Goal: Transaction & Acquisition: Obtain resource

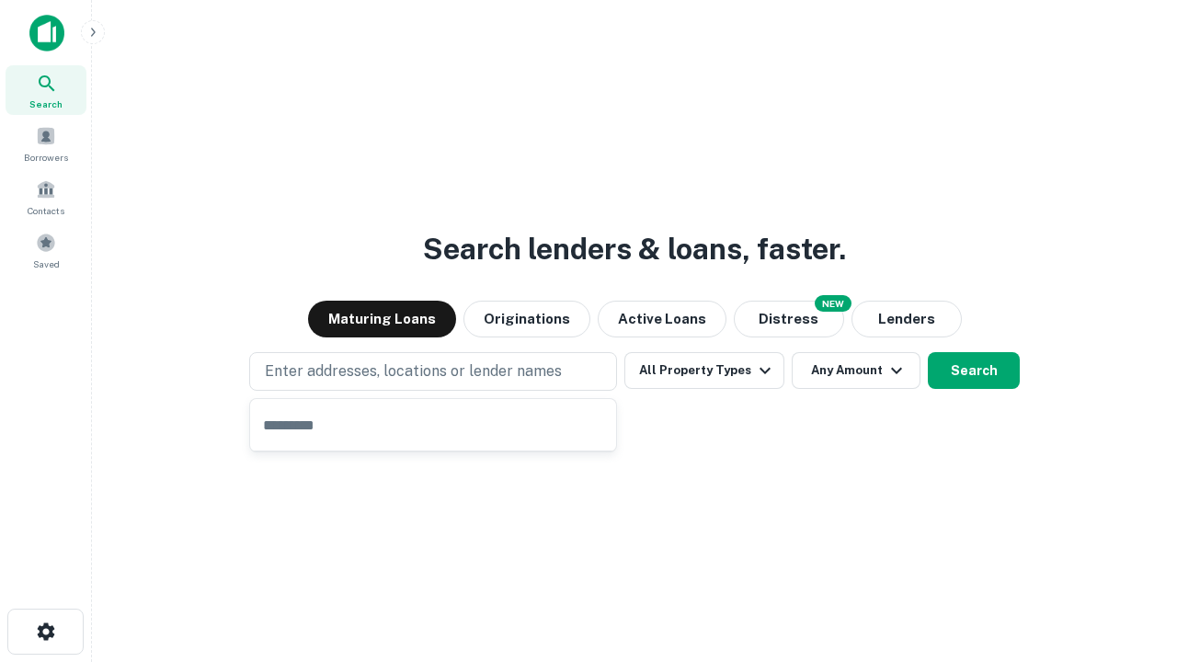
type input "**********"
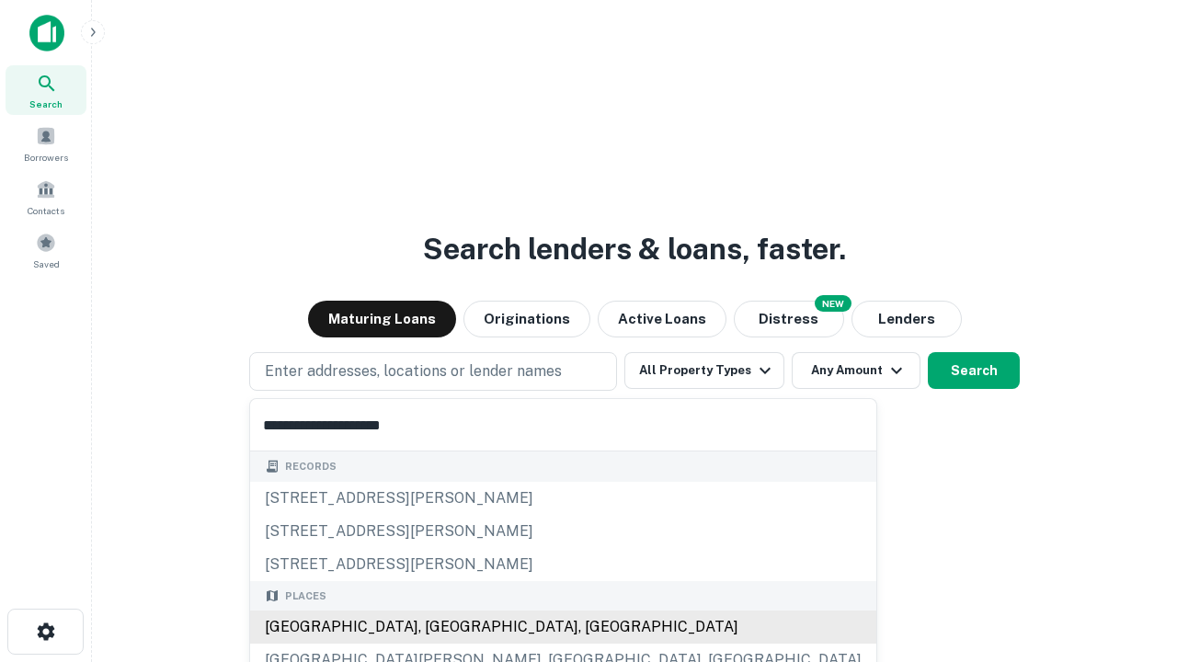
click at [440, 627] on div "[GEOGRAPHIC_DATA], [GEOGRAPHIC_DATA], [GEOGRAPHIC_DATA]" at bounding box center [563, 627] width 626 height 33
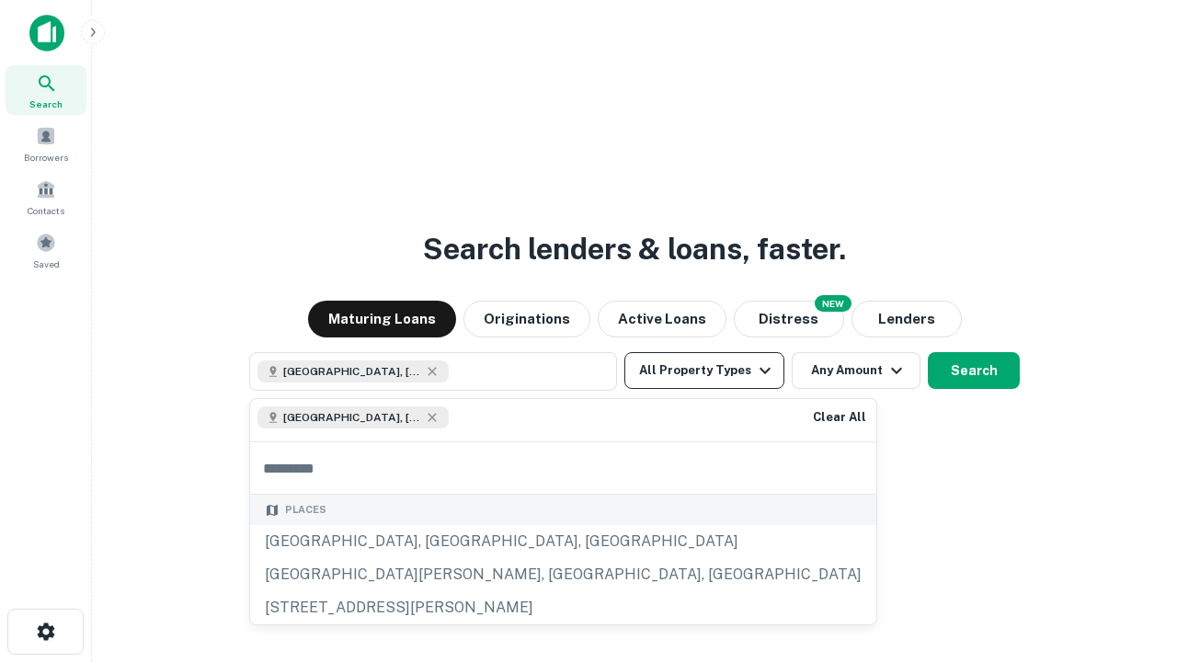
click at [705, 371] on button "All Property Types" at bounding box center [705, 370] width 160 height 37
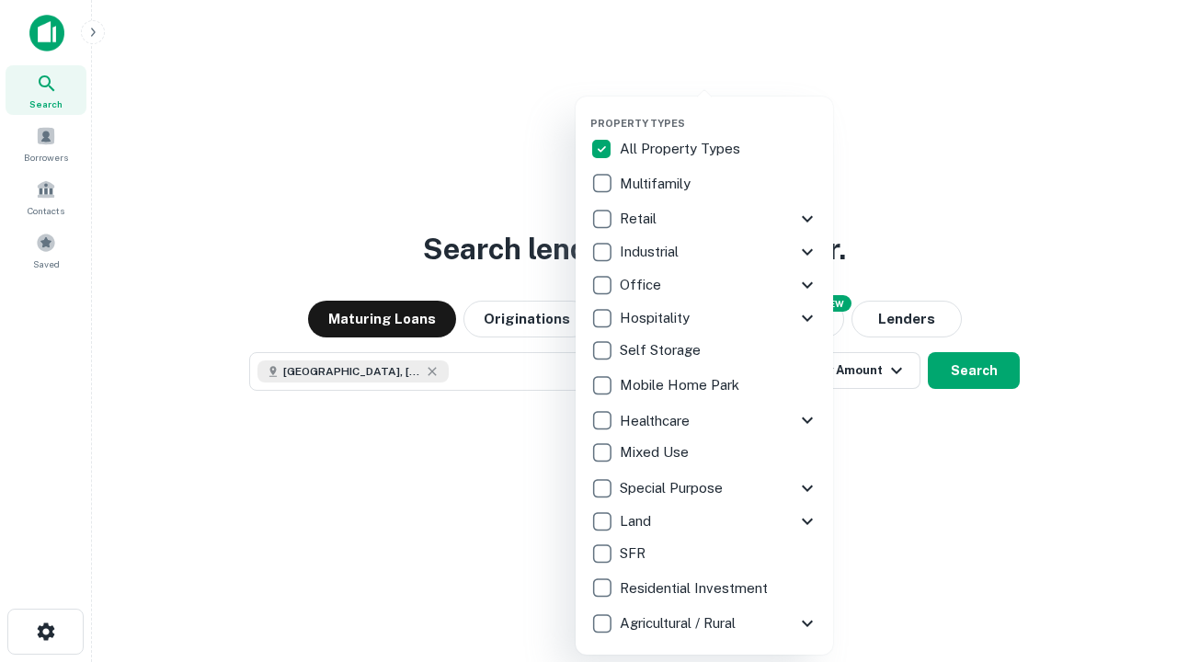
click at [719, 111] on button "button" at bounding box center [720, 111] width 258 height 1
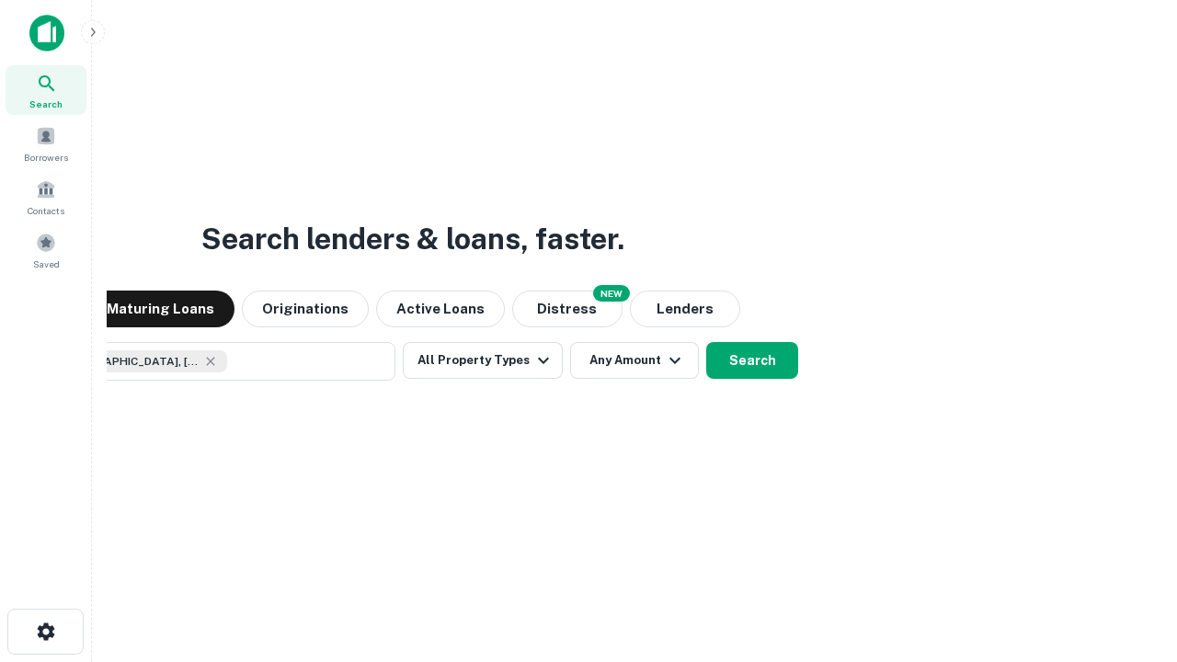
scroll to position [29, 0]
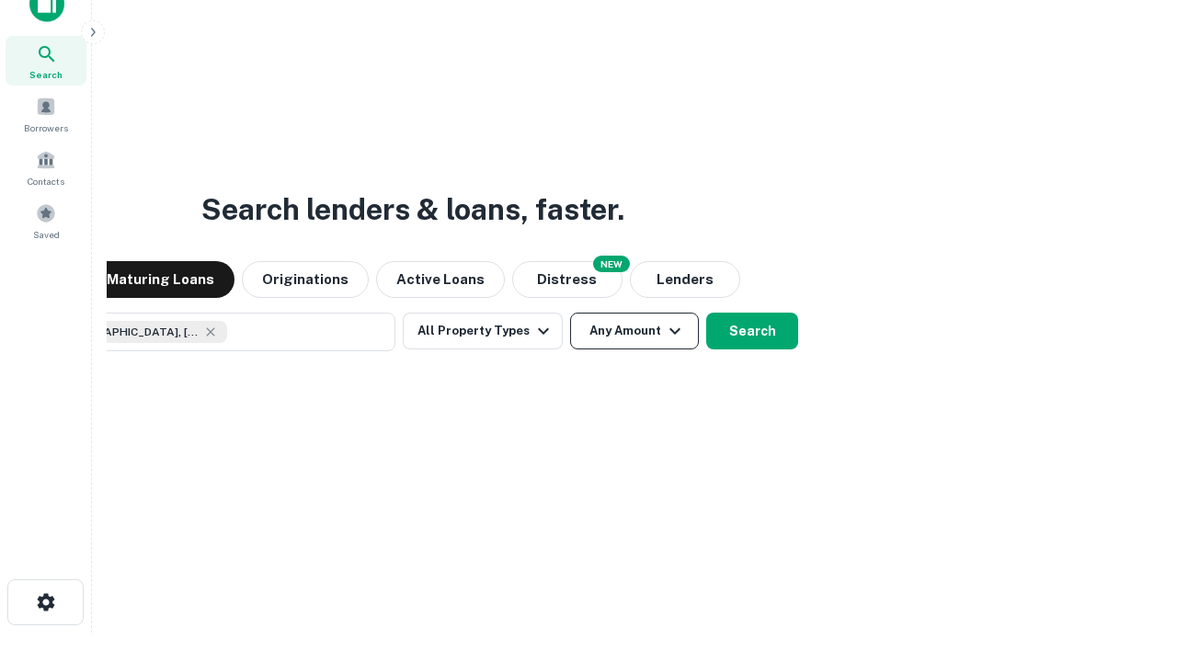
click at [570, 313] on button "Any Amount" at bounding box center [634, 331] width 129 height 37
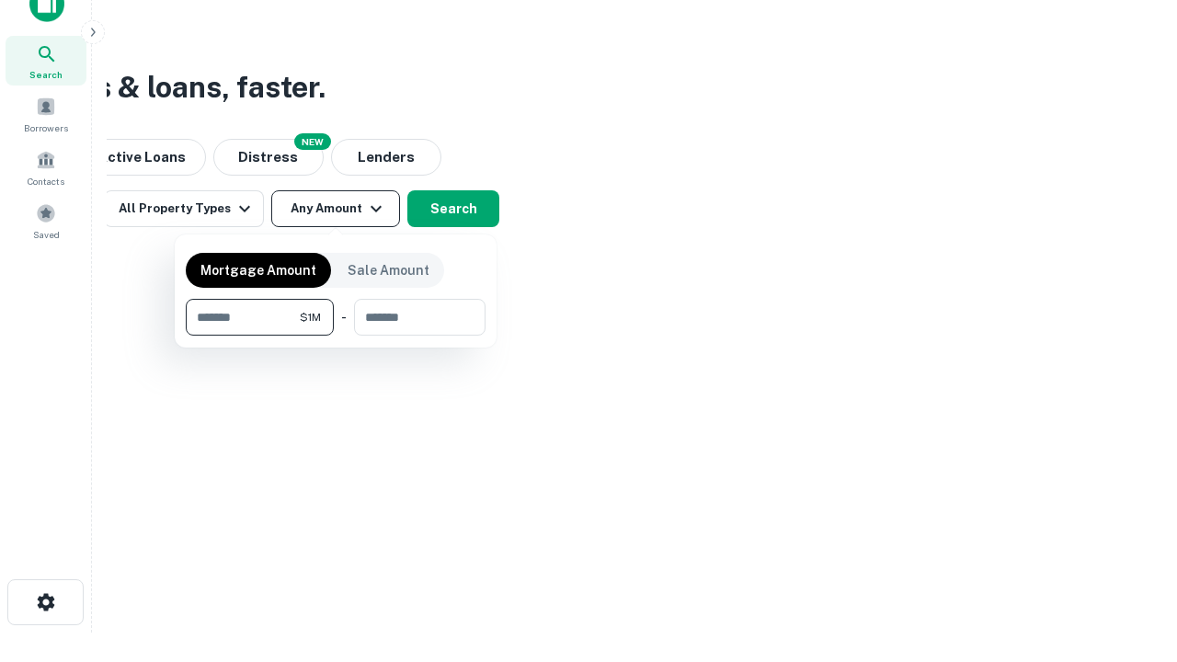
type input "*******"
click at [336, 336] on button "button" at bounding box center [336, 336] width 300 height 1
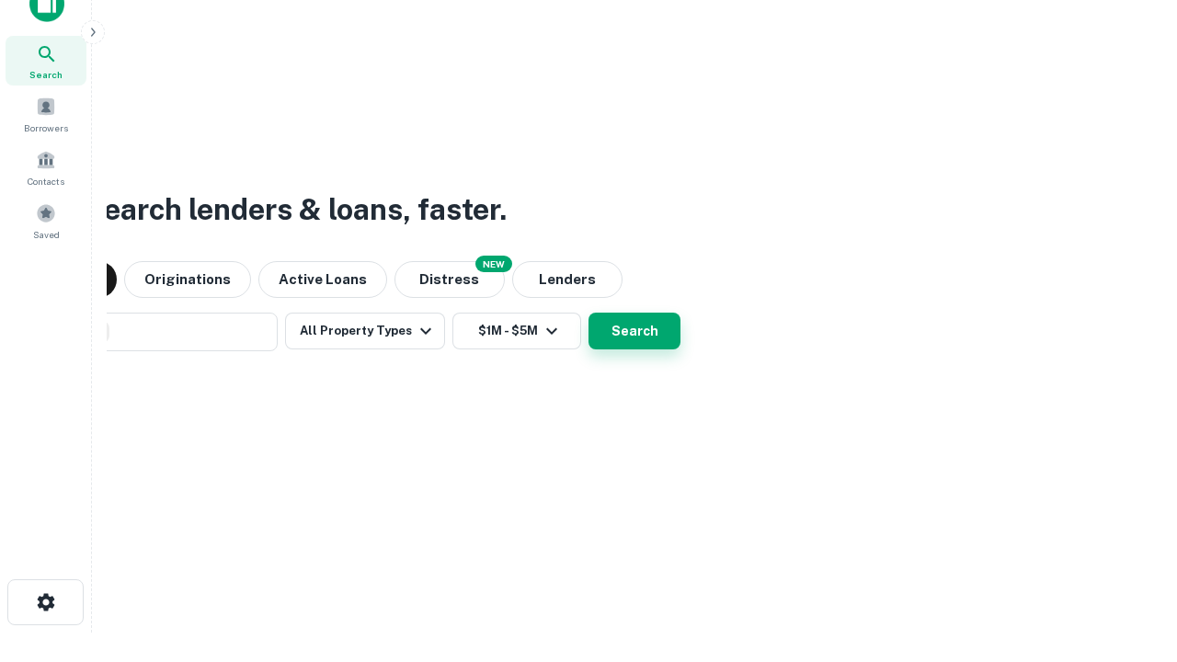
click at [589, 313] on button "Search" at bounding box center [635, 331] width 92 height 37
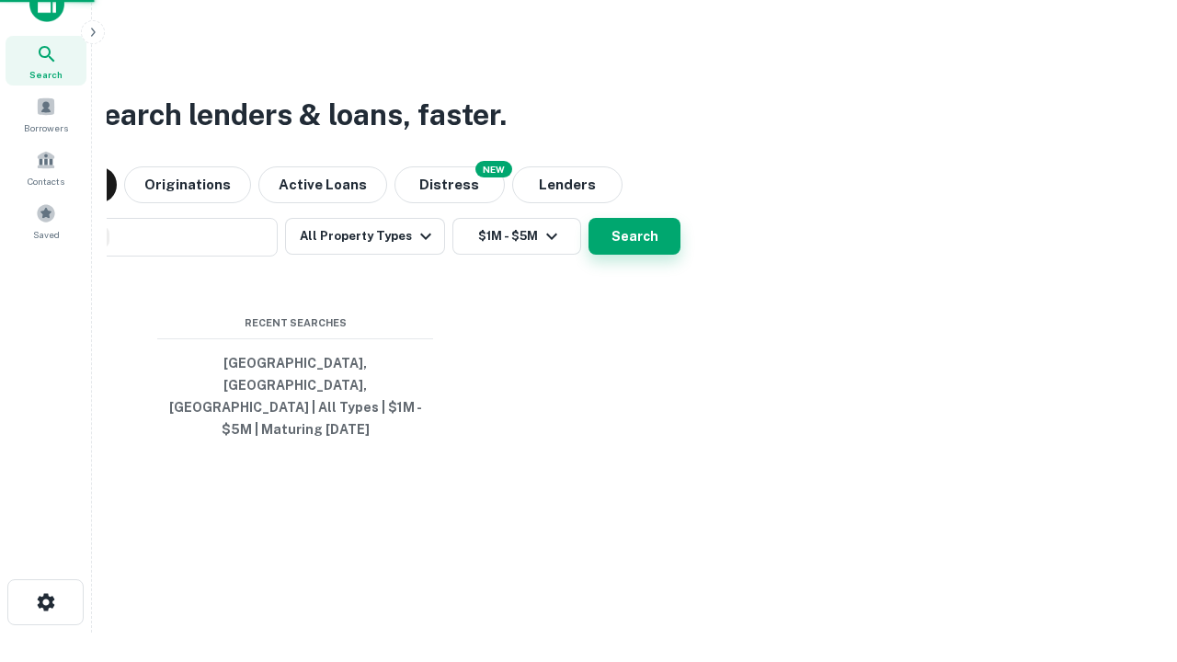
scroll to position [60, 521]
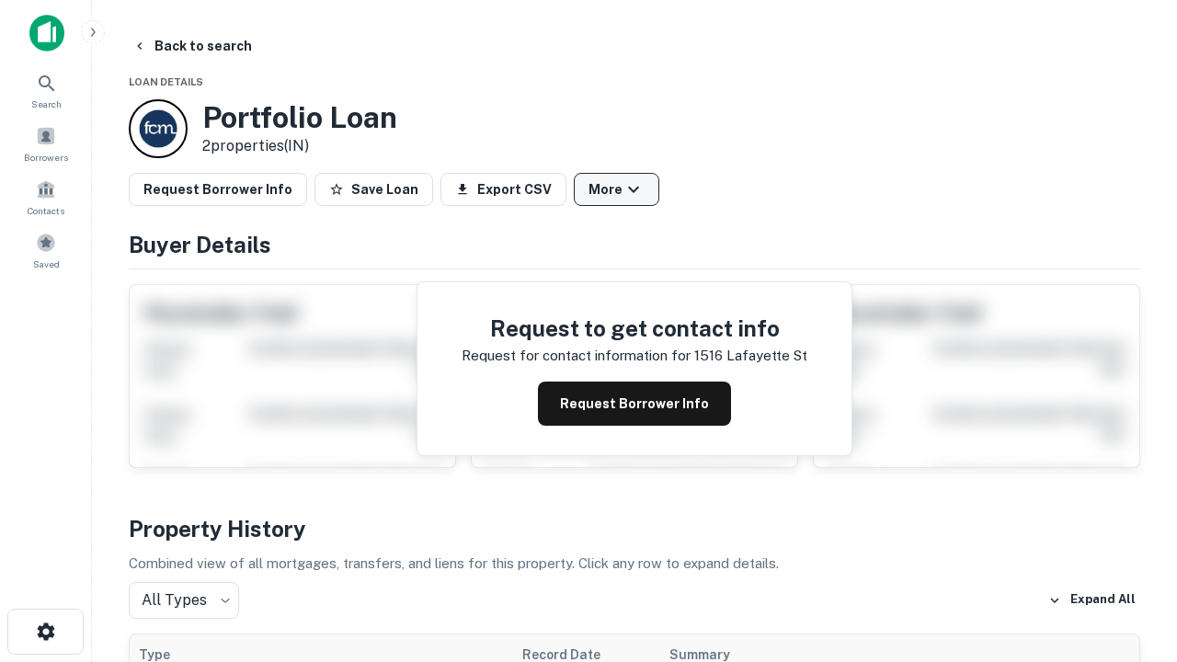
click at [616, 189] on button "More" at bounding box center [617, 189] width 86 height 33
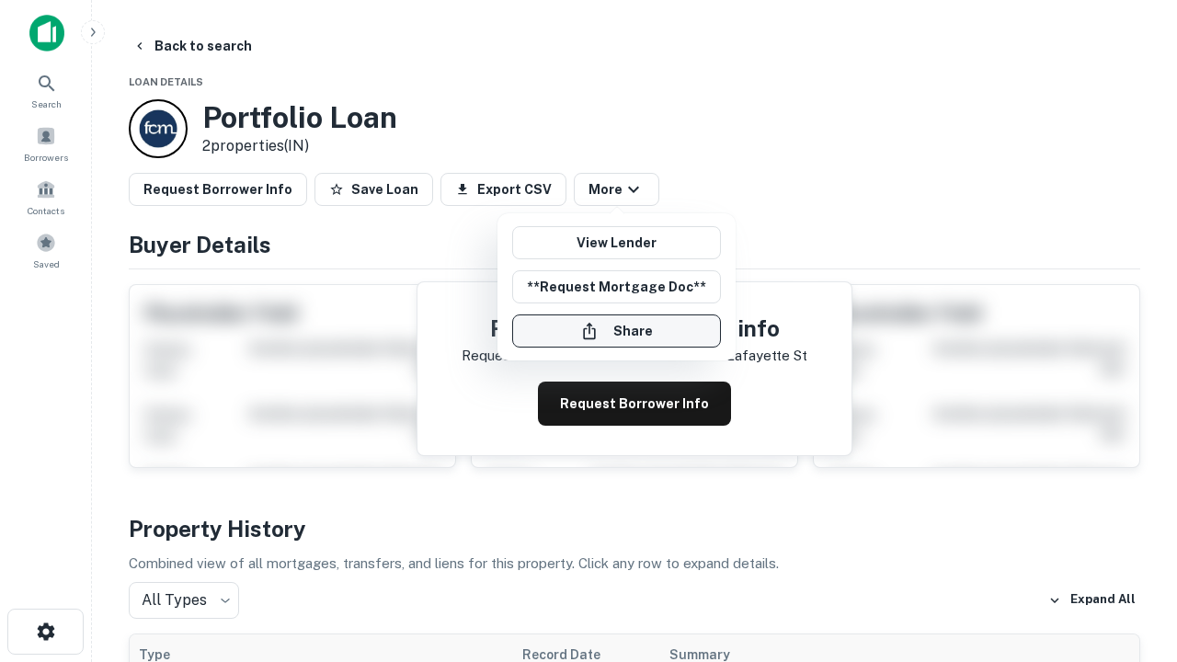
click at [616, 331] on button "Share" at bounding box center [616, 331] width 209 height 33
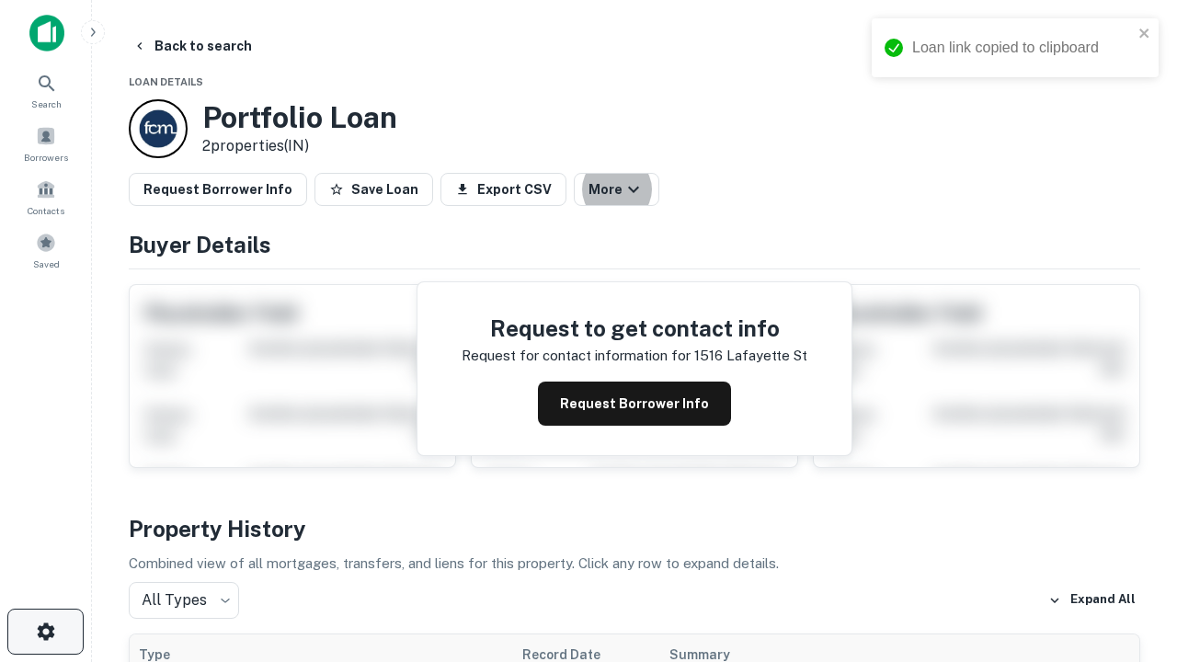
click at [45, 632] on icon "button" at bounding box center [46, 632] width 22 height 22
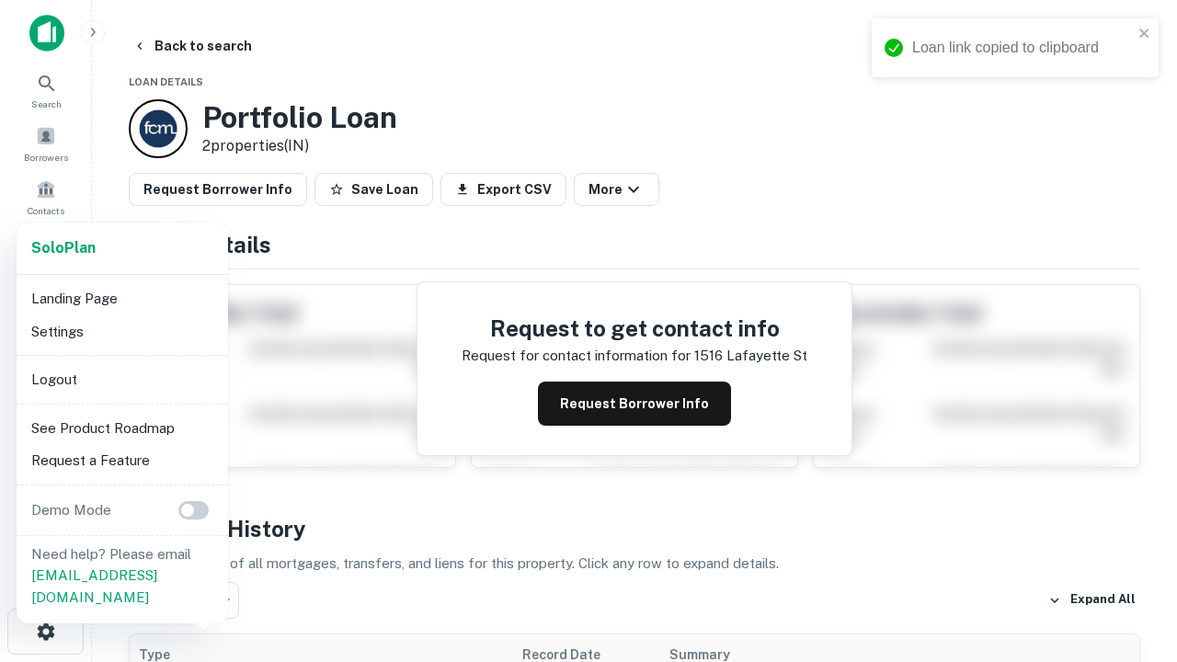
click at [121, 379] on li "Logout" at bounding box center [122, 379] width 197 height 33
